Goal: Information Seeking & Learning: Learn about a topic

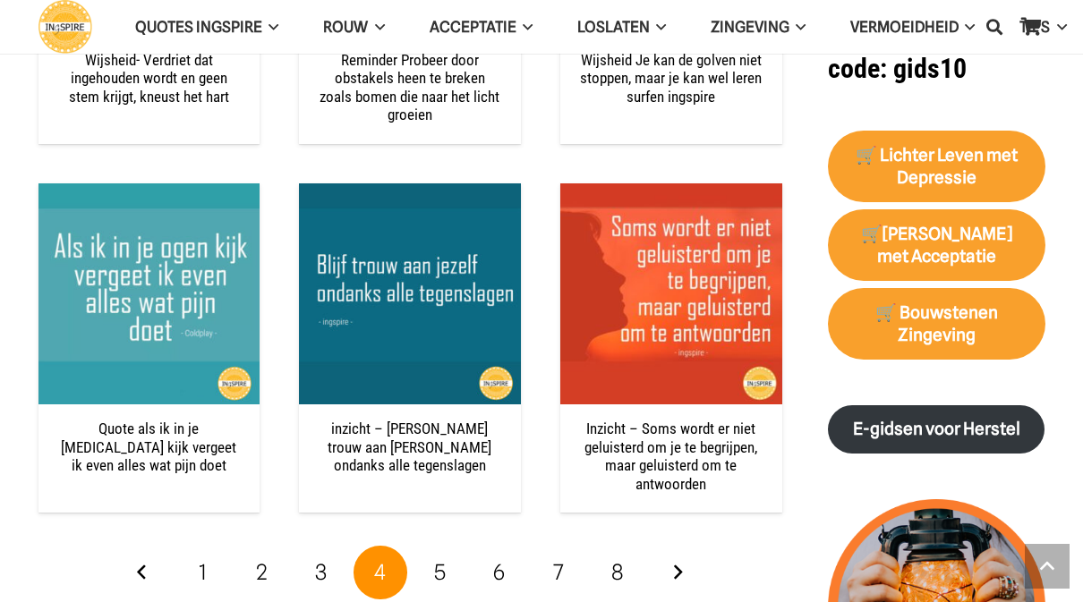
scroll to position [2277, 0]
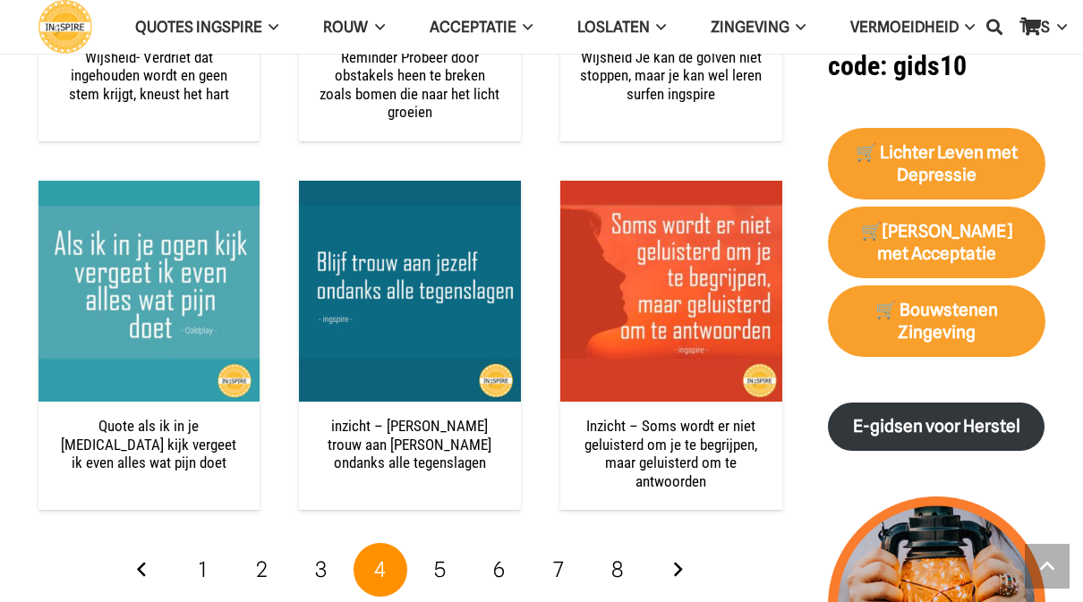
click at [677, 555] on link "Volgende" at bounding box center [677, 570] width 54 height 54
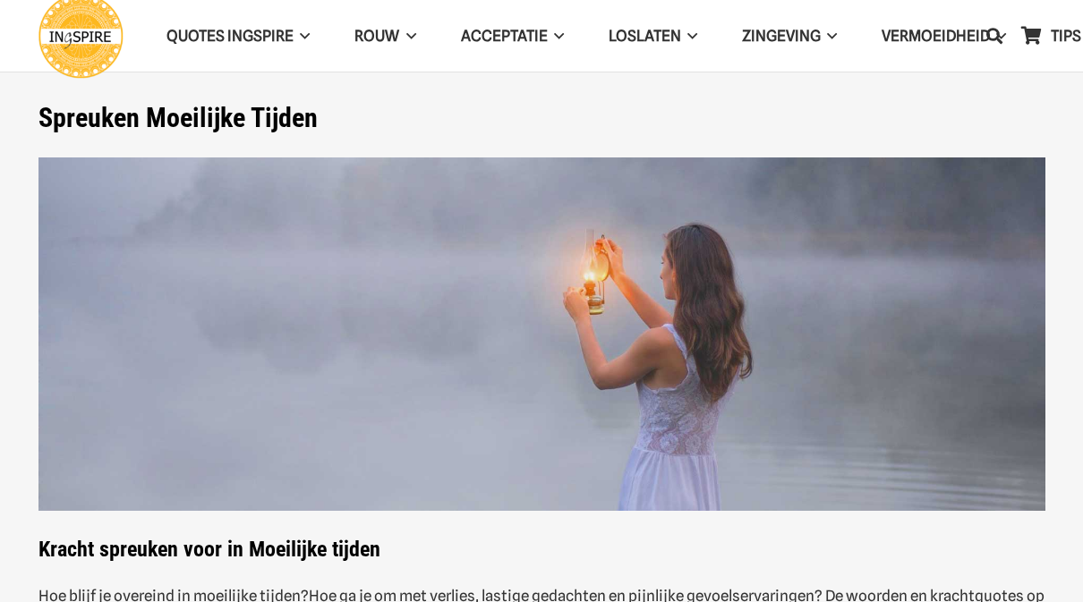
click at [684, 460] on img at bounding box center [541, 334] width 1006 height 354
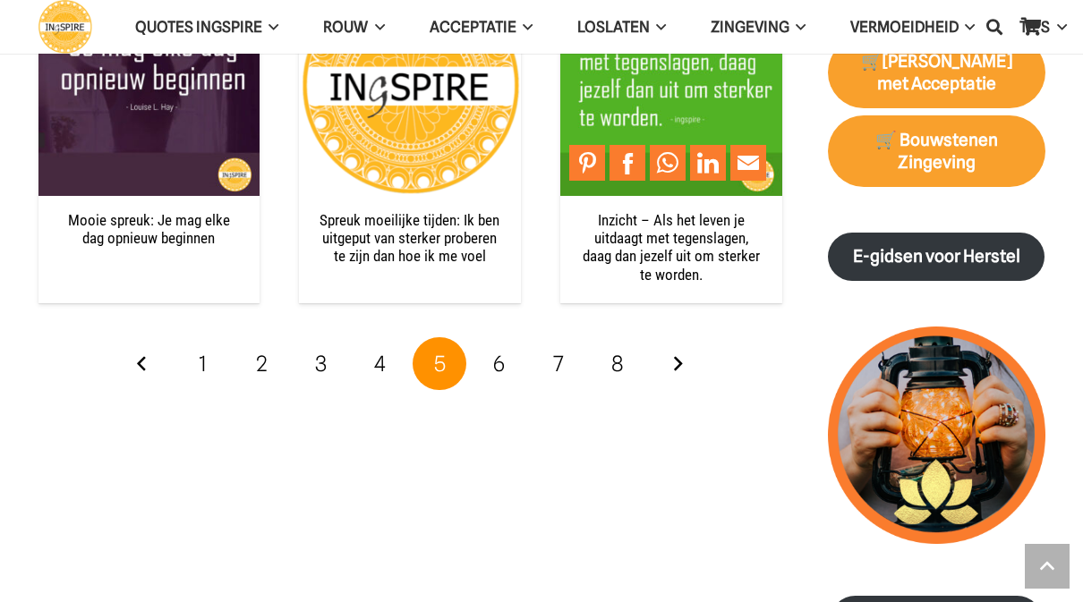
scroll to position [2444, 0]
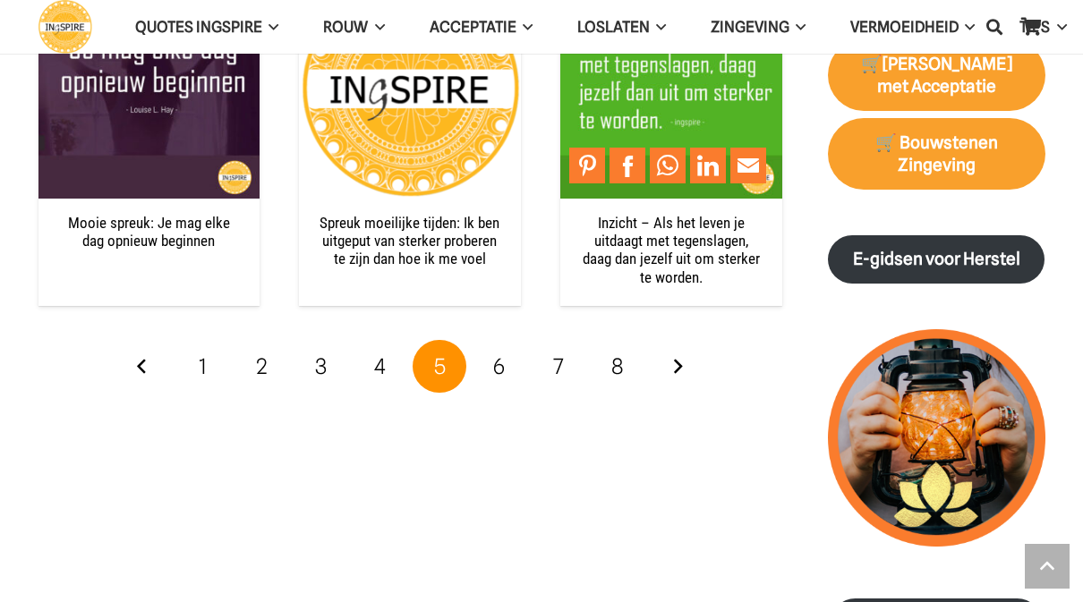
click at [502, 357] on span "6" at bounding box center [499, 366] width 12 height 26
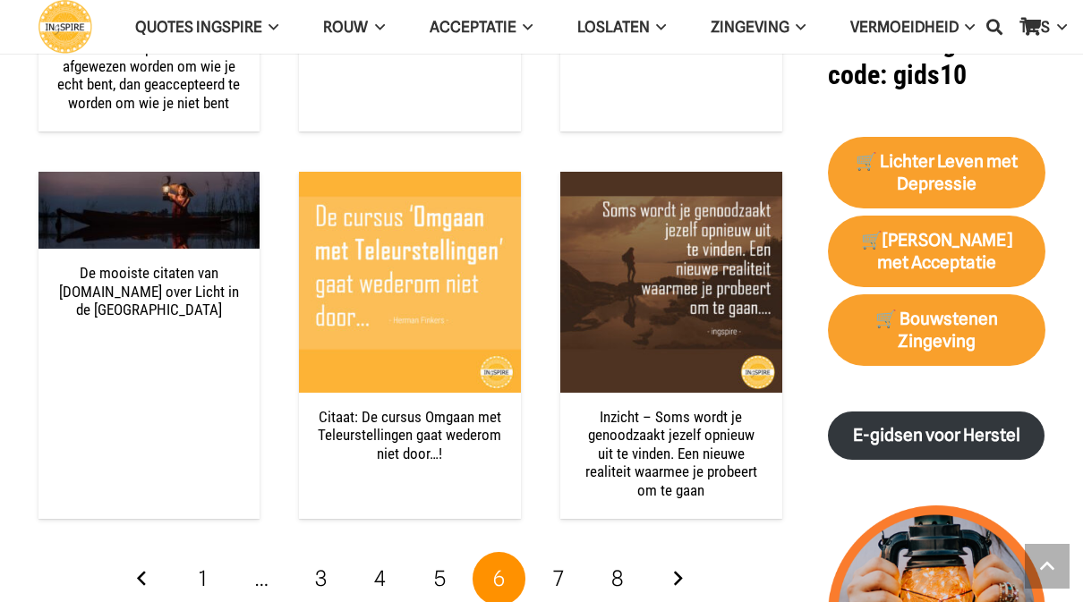
scroll to position [2269, 0]
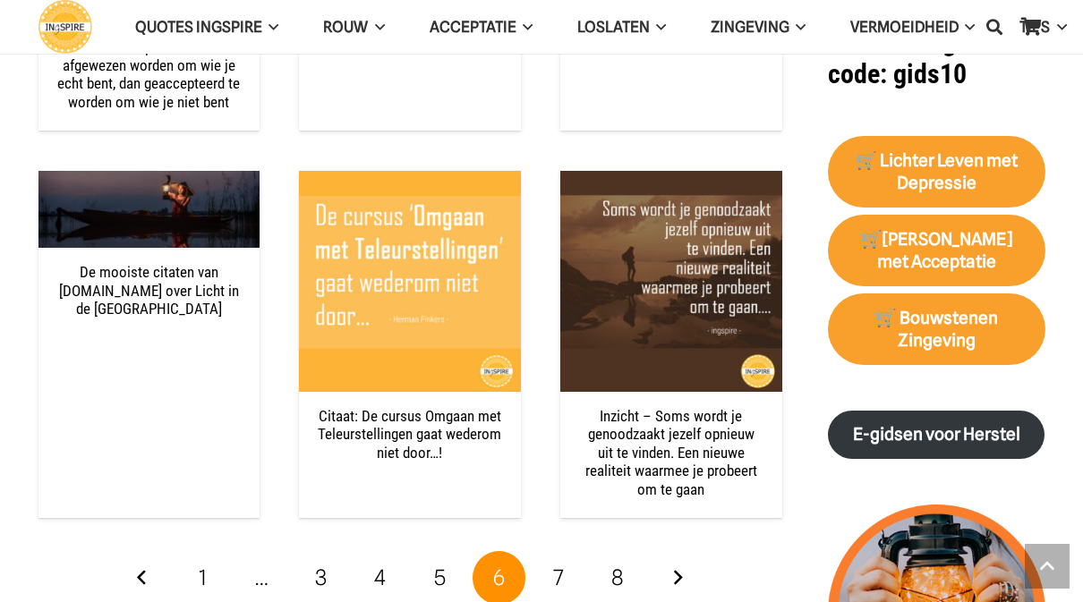
click at [672, 556] on link "Volgende" at bounding box center [677, 578] width 54 height 54
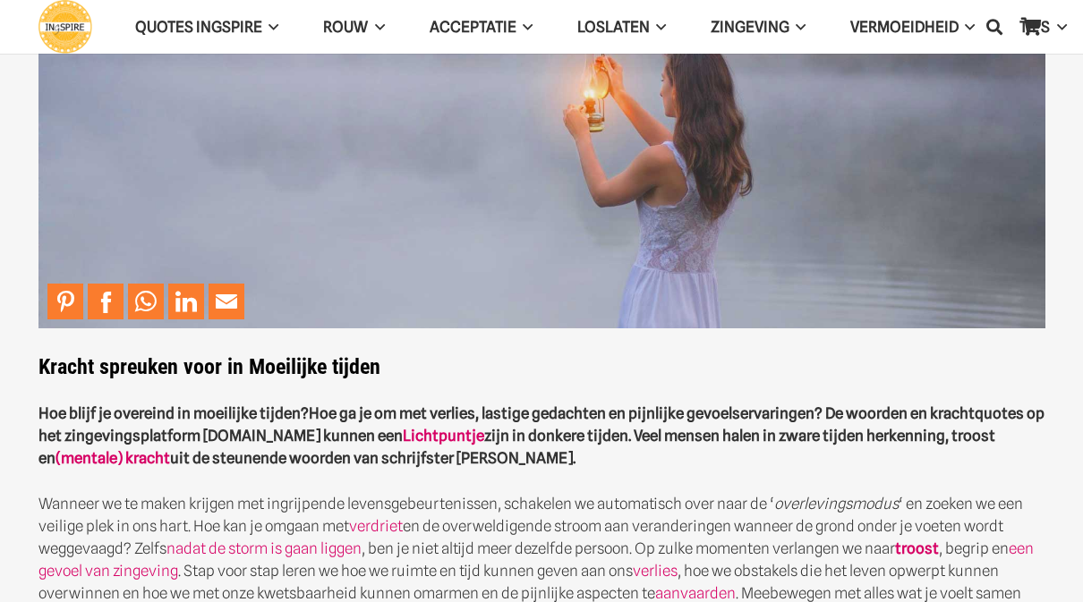
scroll to position [183, 0]
click at [484, 432] on link "Lichtpuntje" at bounding box center [443, 435] width 81 height 18
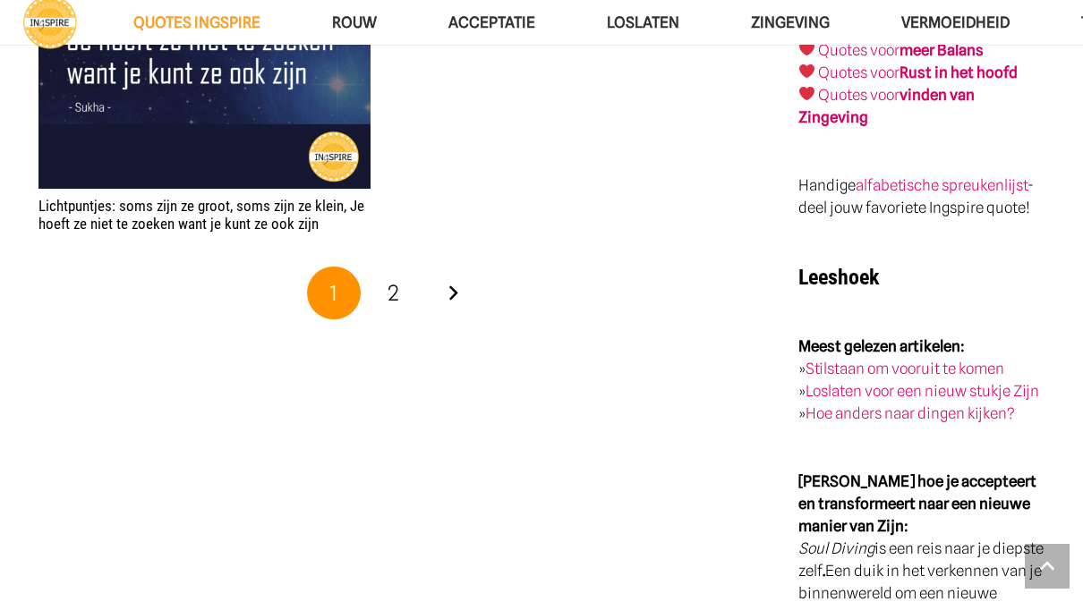
scroll to position [3148, 0]
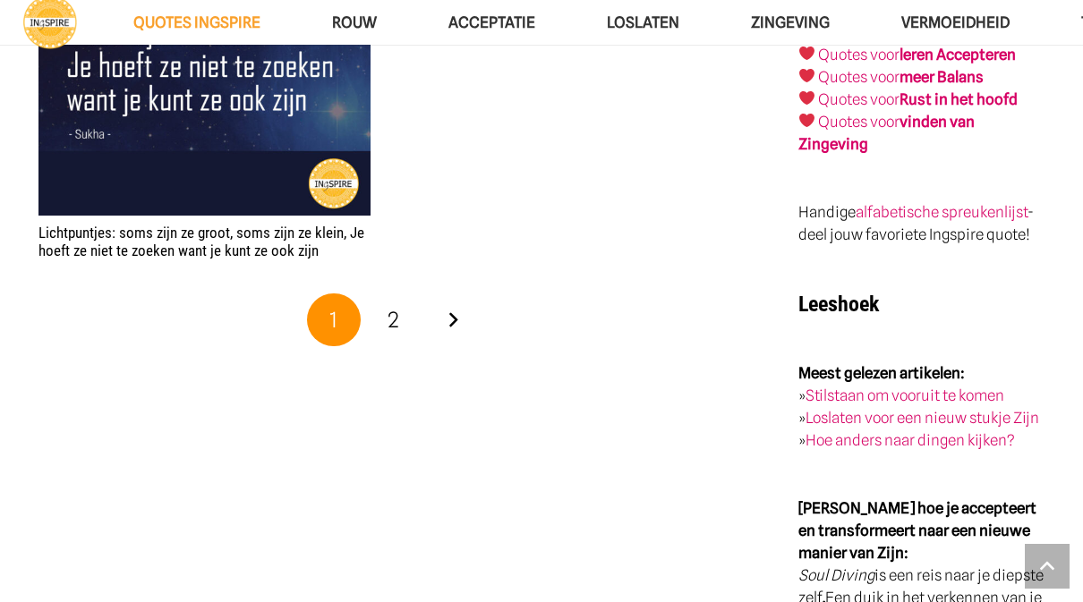
click at [461, 313] on link "Volgende" at bounding box center [453, 320] width 54 height 54
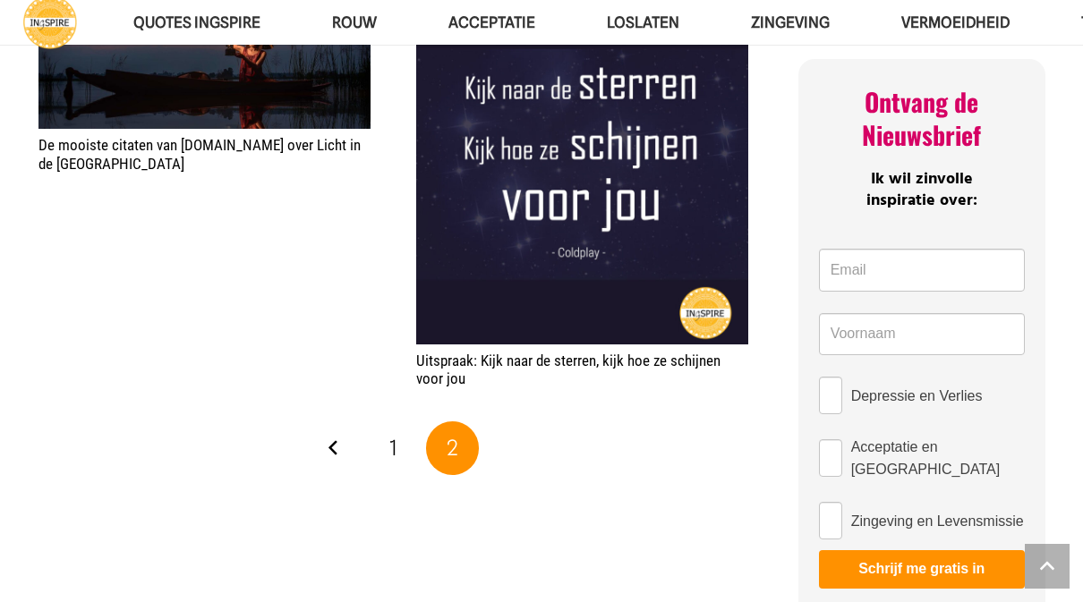
scroll to position [819, 0]
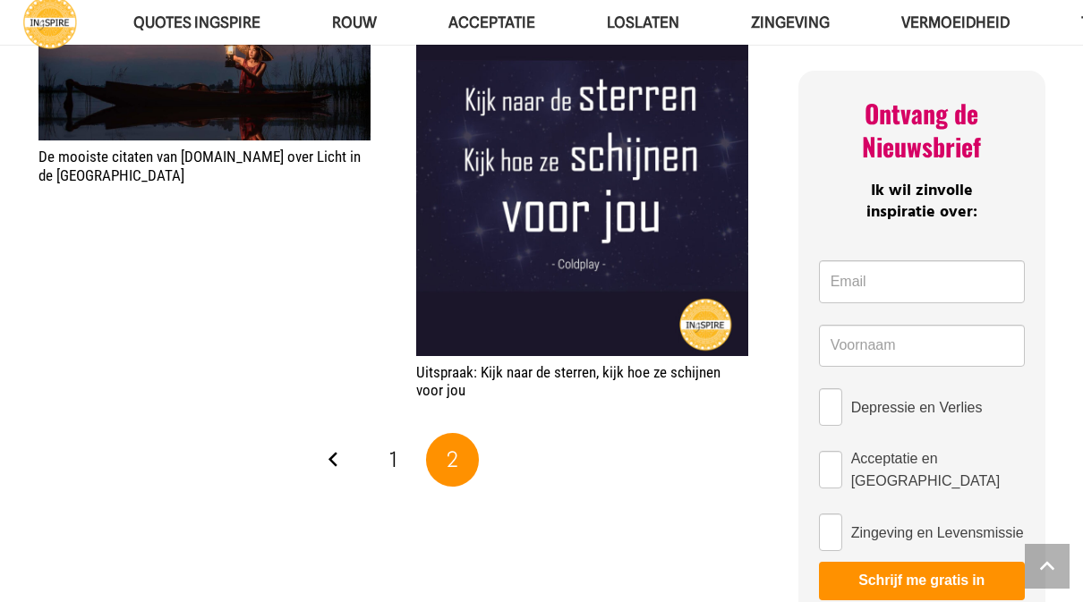
click at [341, 445] on link "Vorige" at bounding box center [334, 460] width 54 height 54
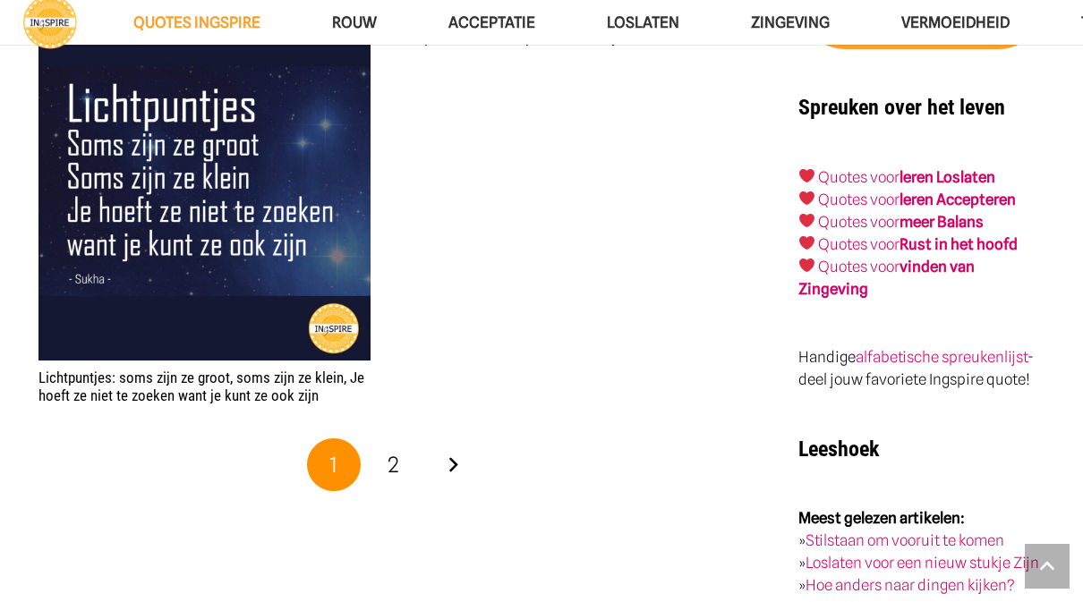
scroll to position [2994, 0]
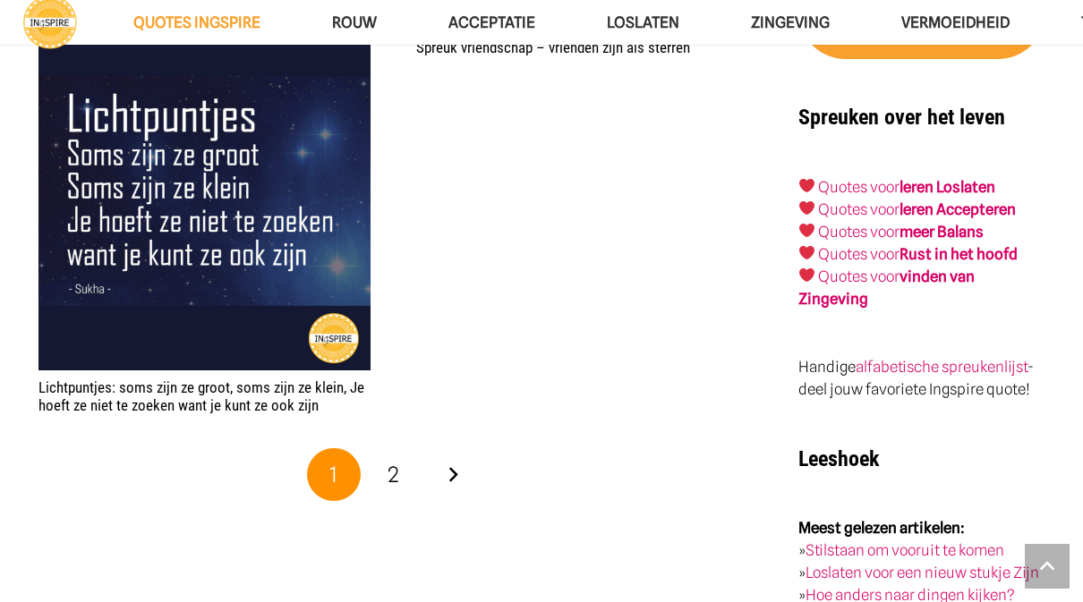
click at [439, 467] on link "Volgende" at bounding box center [453, 475] width 54 height 54
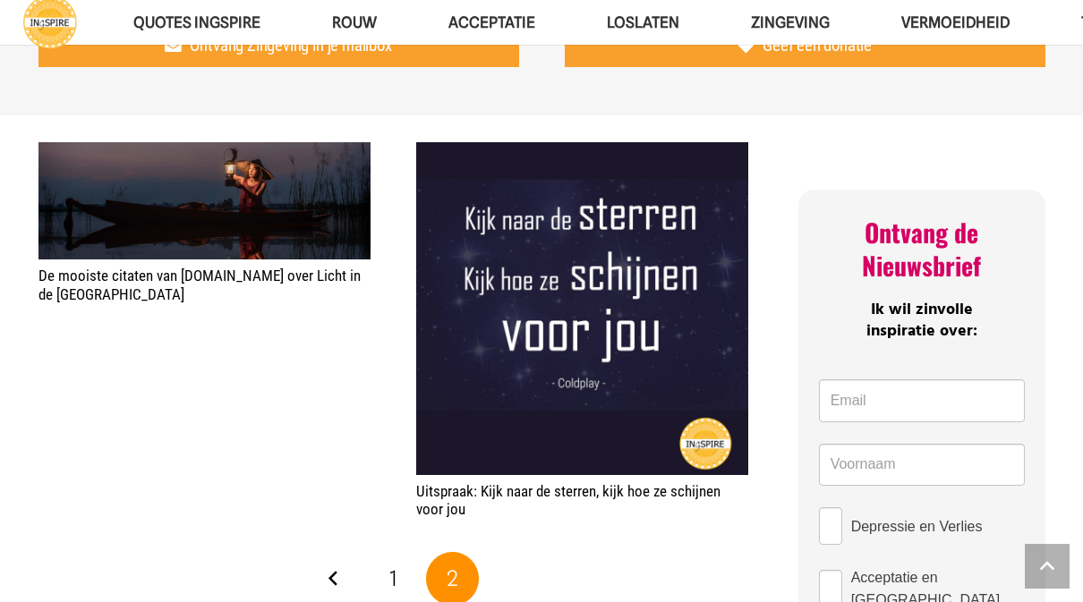
scroll to position [701, 0]
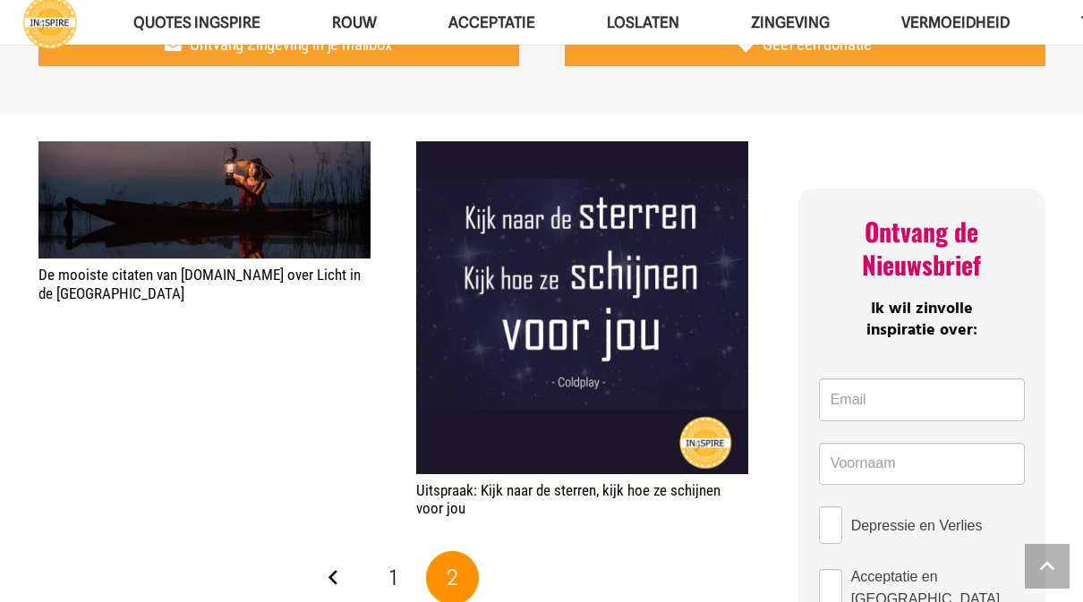
click at [344, 568] on link "Vorige" at bounding box center [334, 578] width 54 height 54
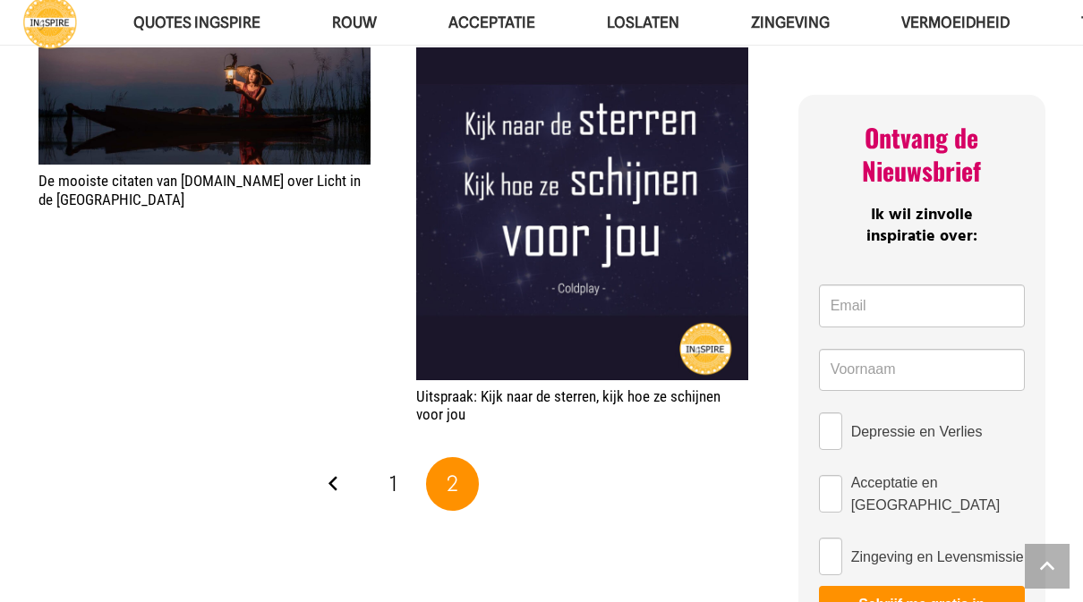
click at [335, 463] on link "Vorige" at bounding box center [334, 484] width 54 height 54
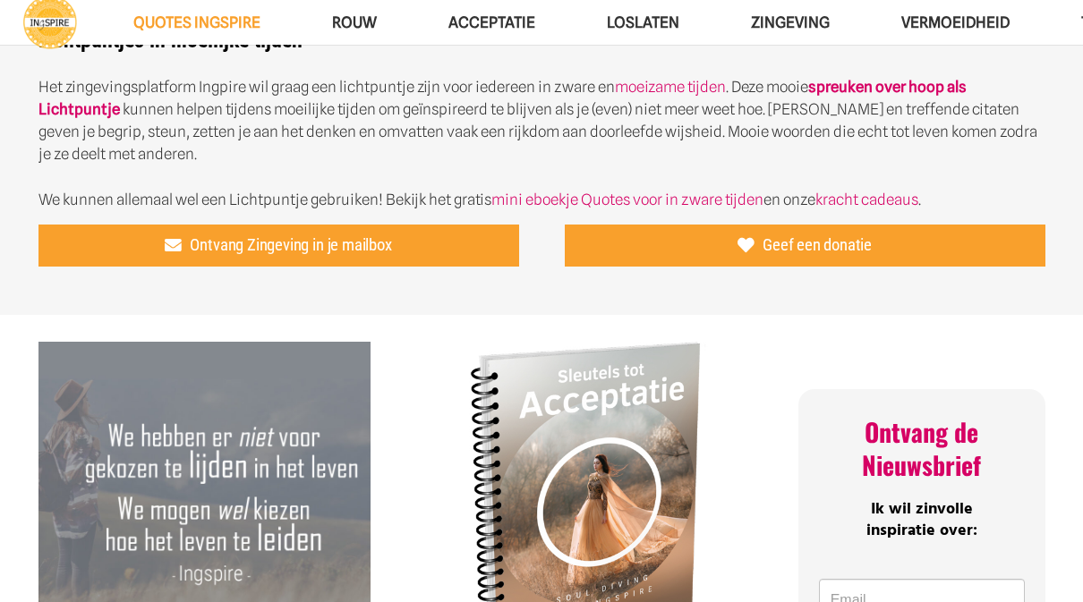
scroll to position [463, 0]
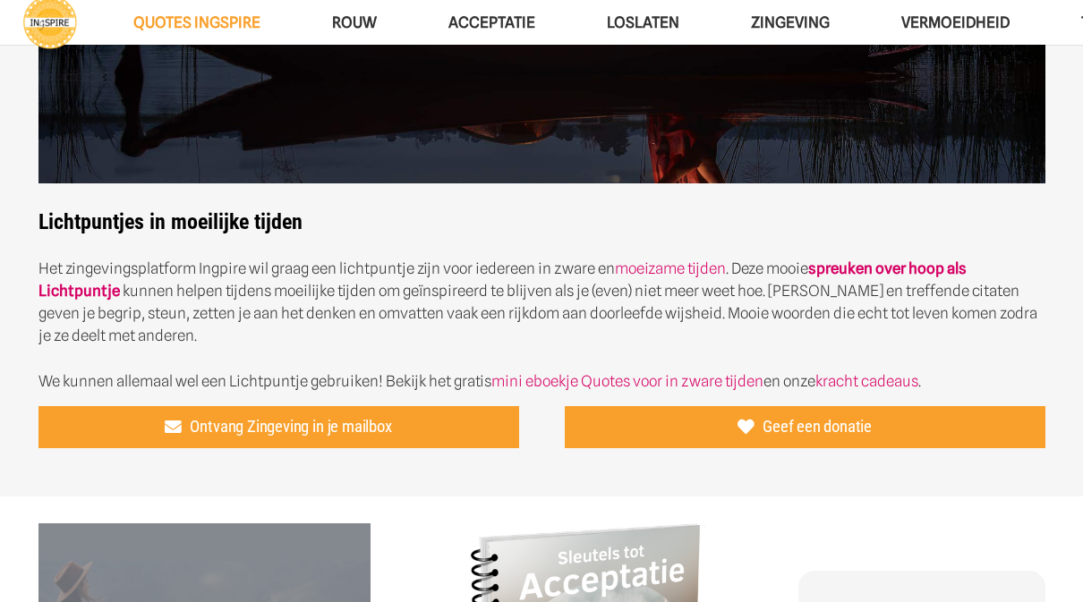
scroll to position [311, 0]
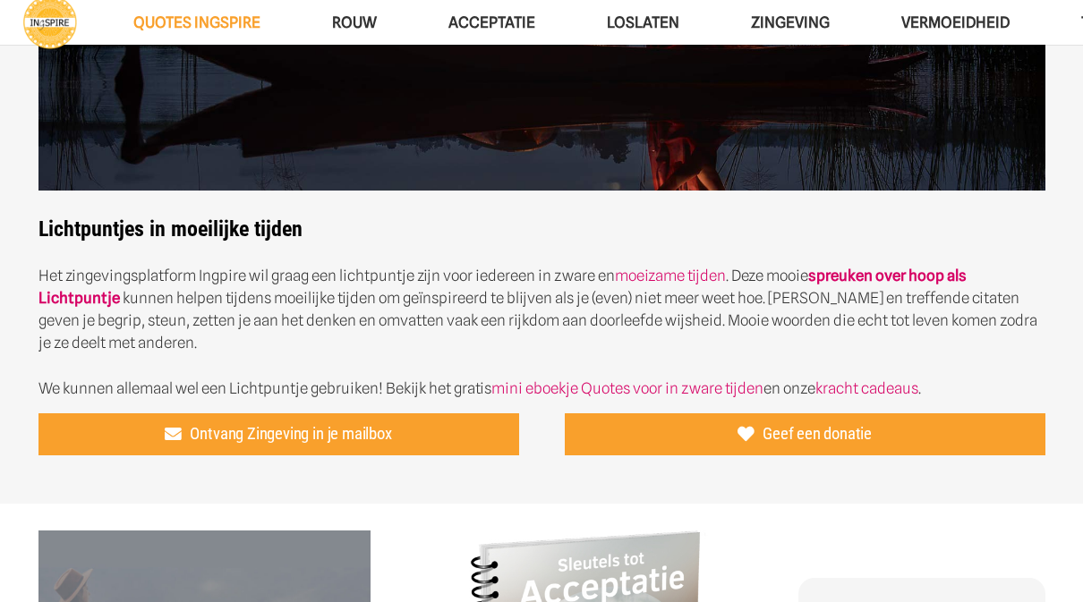
click at [815, 16] on span "Zingeving" at bounding box center [790, 22] width 79 height 18
click at [348, 22] on span "ROUW" at bounding box center [354, 22] width 45 height 18
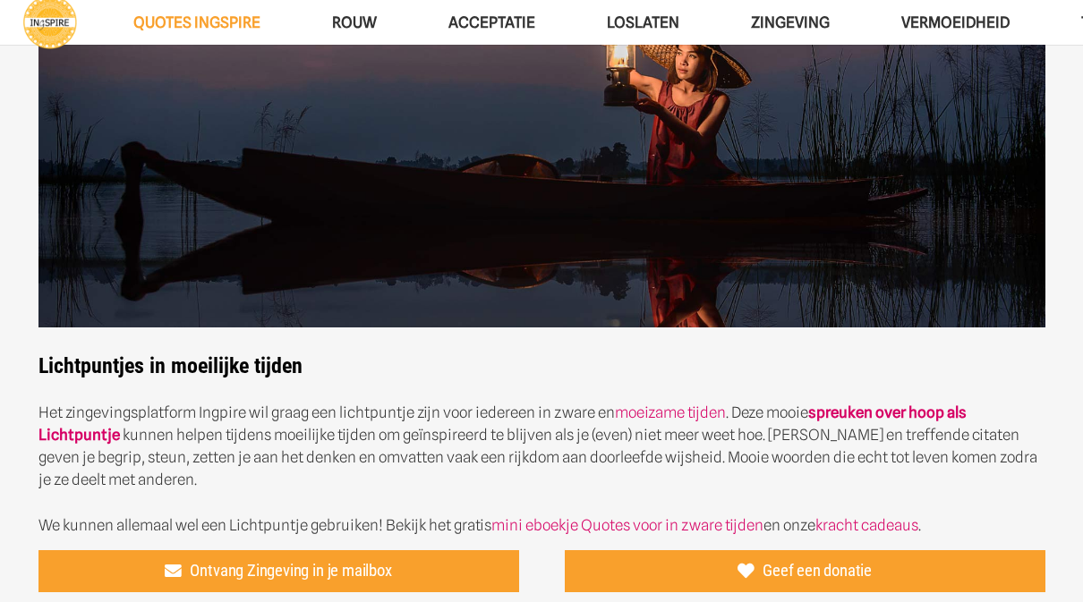
scroll to position [175, 0]
